Goal: Transaction & Acquisition: Purchase product/service

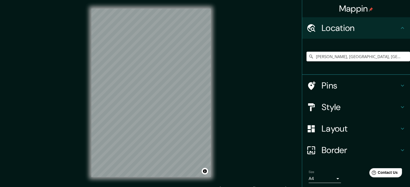
drag, startPoint x: 382, startPoint y: 58, endPoint x: 252, endPoint y: 58, distance: 130.2
click at [252, 58] on div "Mappin Location Ovalle, Región de Coquimbo, Chile Pins Style Layout Border Choo…" at bounding box center [205, 97] width 410 height 195
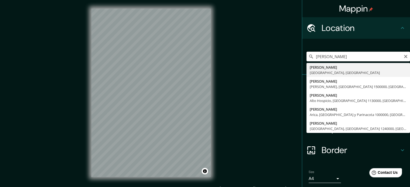
type input "Ovalle, Región de Coquimbo, Chile"
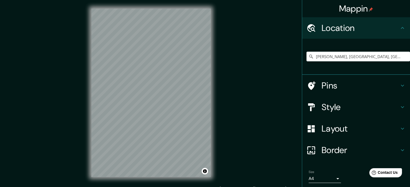
click at [325, 105] on h4 "Style" at bounding box center [361, 107] width 78 height 11
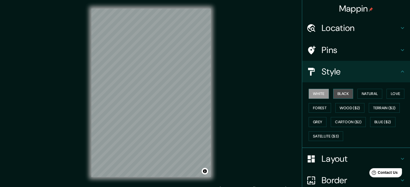
click at [340, 90] on button "Black" at bounding box center [343, 94] width 20 height 10
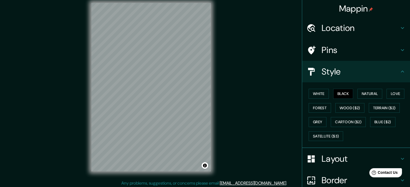
scroll to position [7, 0]
